Goal: Navigation & Orientation: Find specific page/section

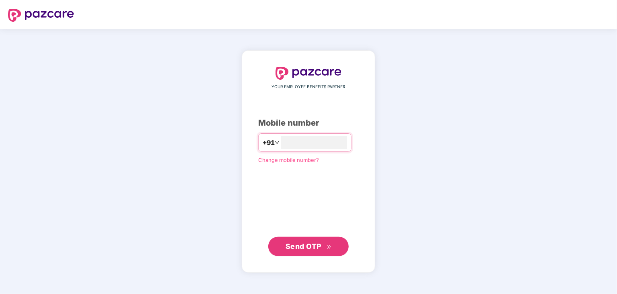
type input "**********"
click at [317, 253] on button "Send OTP" at bounding box center [308, 246] width 80 height 19
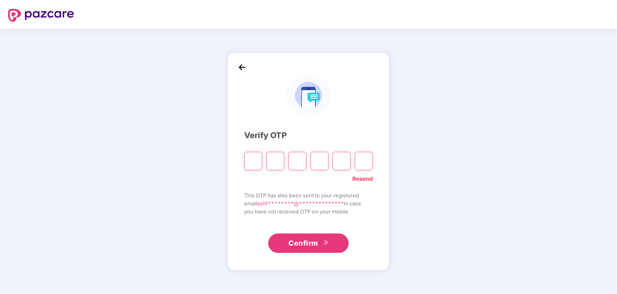
paste input "*"
type input "*"
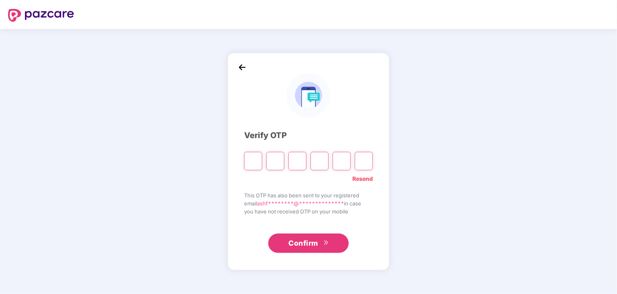
type input "*"
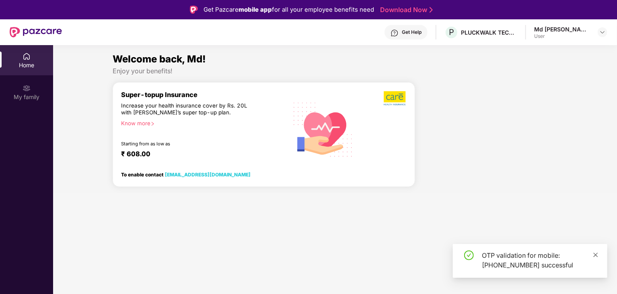
click at [596, 254] on icon "close" at bounding box center [596, 255] width 6 height 6
click at [30, 56] on img at bounding box center [27, 56] width 8 height 8
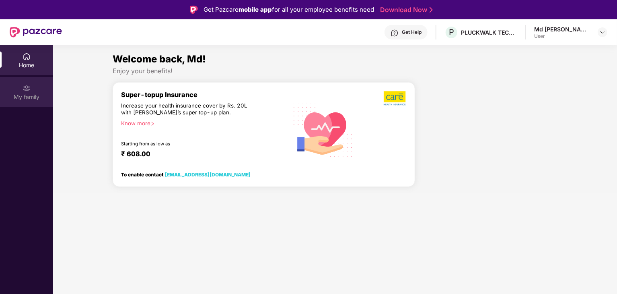
click at [38, 93] on div "My family" at bounding box center [26, 97] width 53 height 8
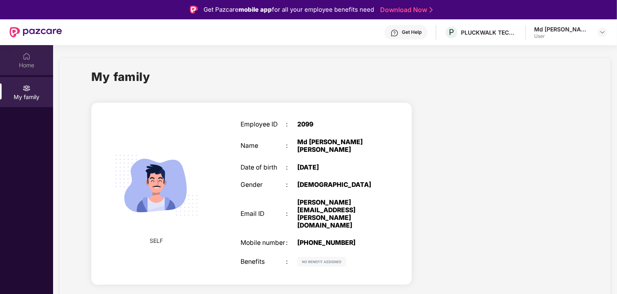
click at [35, 70] on div "Home" at bounding box center [26, 60] width 53 height 30
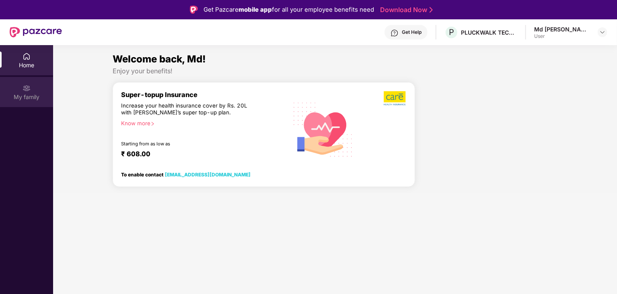
click at [19, 88] on div "My family" at bounding box center [26, 92] width 53 height 30
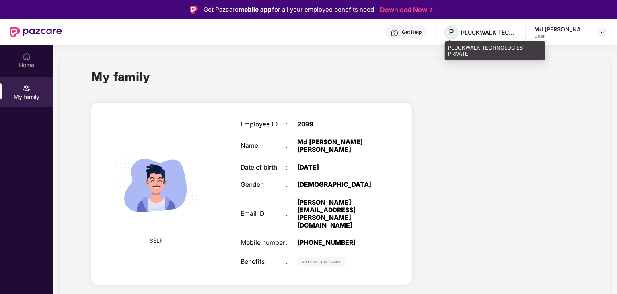
click at [454, 33] on span "P" at bounding box center [451, 32] width 5 height 10
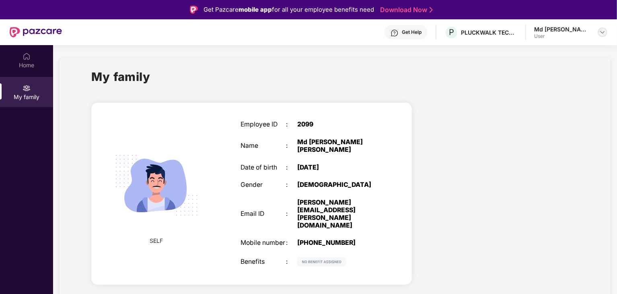
click at [599, 34] on div at bounding box center [603, 32] width 10 height 10
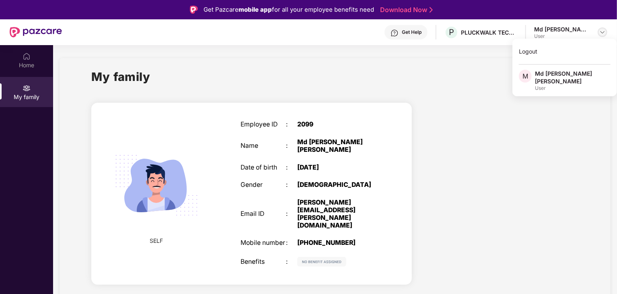
click at [599, 34] on div at bounding box center [603, 32] width 10 height 10
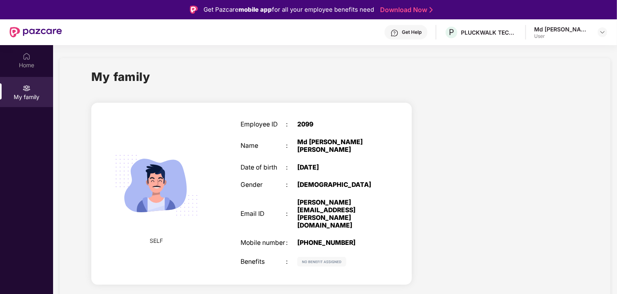
click at [383, 120] on div "Employee ID : 2099 Name : Md Ashfaq Hussain Shaik Date of birth : 21 Oct 2000 G…" at bounding box center [309, 194] width 153 height 166
click at [26, 57] on img at bounding box center [27, 56] width 8 height 8
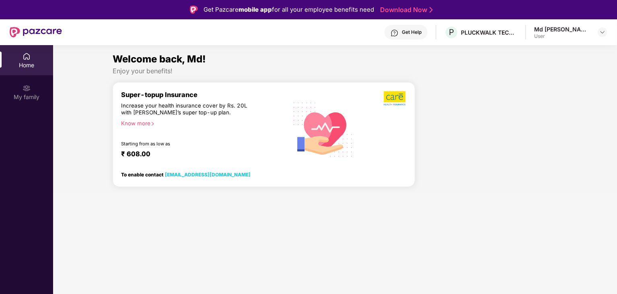
click at [135, 126] on div "Know more" at bounding box center [202, 123] width 162 height 6
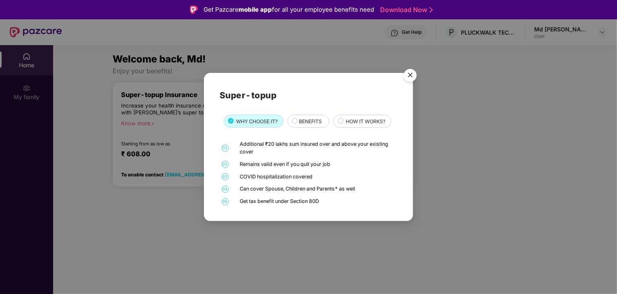
click at [404, 73] on img "Close" at bounding box center [410, 76] width 23 height 23
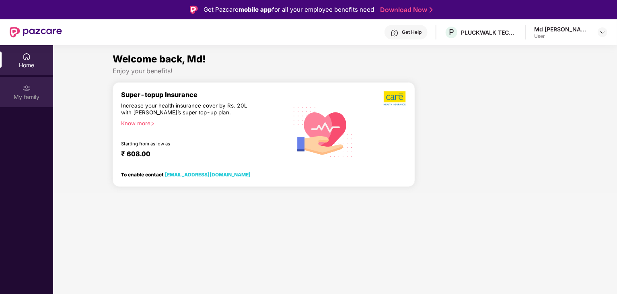
click at [24, 89] on img at bounding box center [27, 88] width 8 height 8
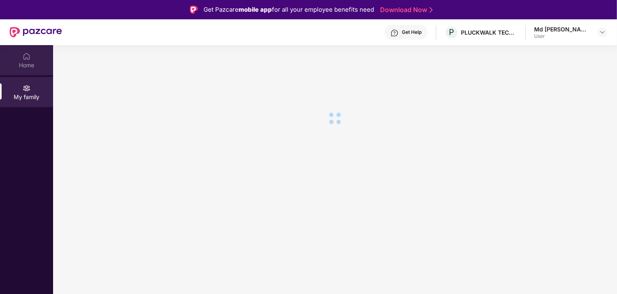
click at [27, 60] on div "Home" at bounding box center [26, 60] width 53 height 30
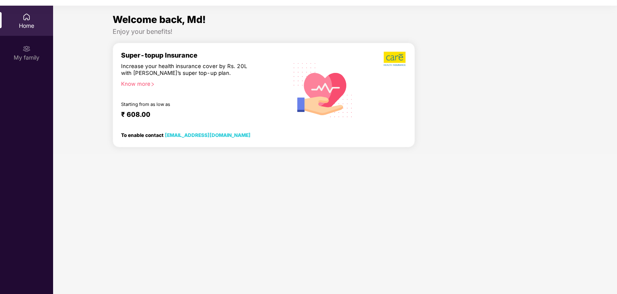
scroll to position [45, 0]
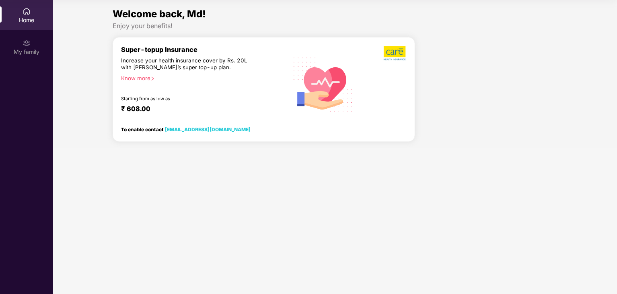
scroll to position [45, 0]
click at [23, 52] on div "My family" at bounding box center [26, 52] width 53 height 8
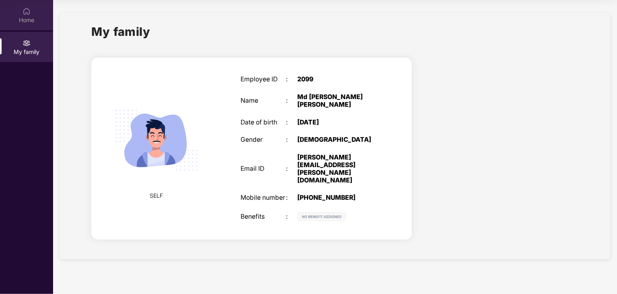
click at [23, 18] on div "Home" at bounding box center [26, 20] width 53 height 8
